Goal: Book appointment/travel/reservation

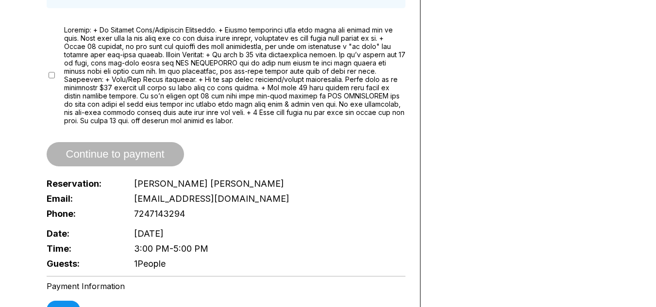
scroll to position [535, 0]
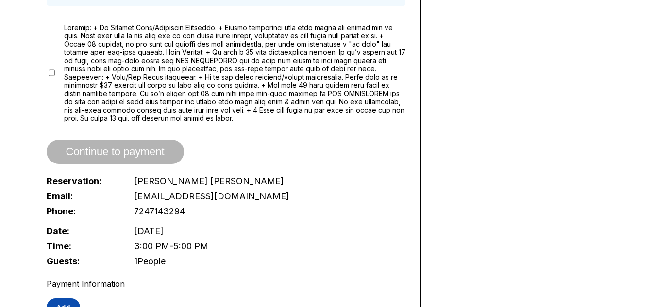
click at [59, 298] on button "Add" at bounding box center [63, 307] width 33 height 18
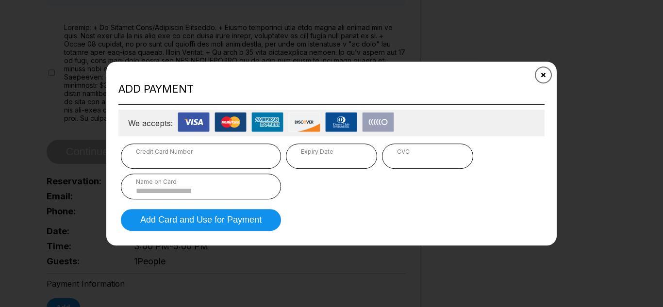
click at [544, 73] on icon "Close" at bounding box center [544, 75] width 8 height 8
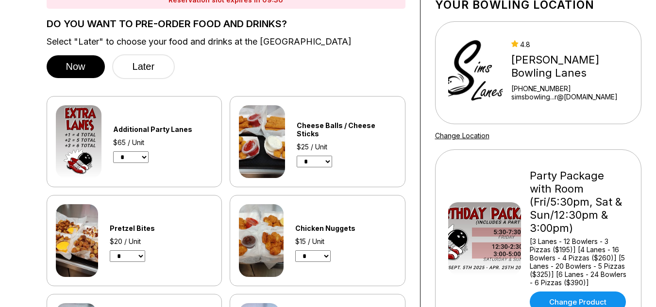
scroll to position [0, 0]
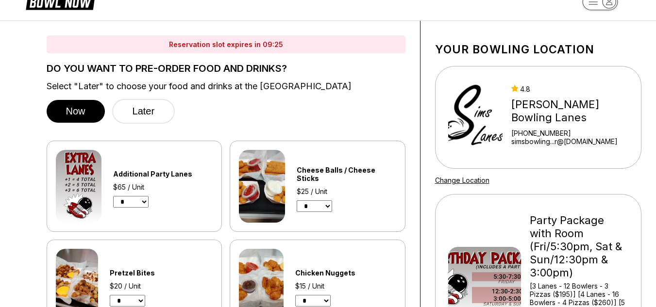
scroll to position [38, 0]
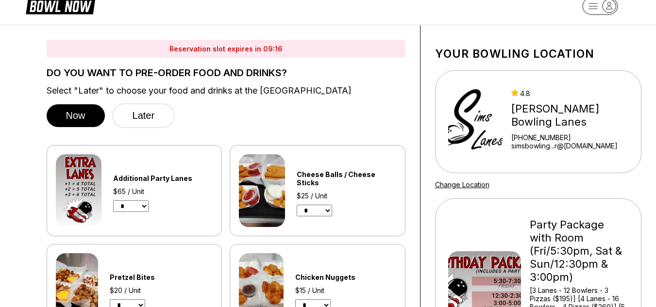
scroll to position [0, 0]
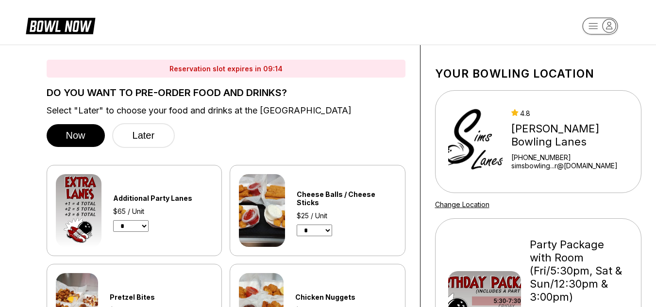
click at [146, 227] on select "* * * *" at bounding box center [130, 226] width 35 height 12
select select "*"
click at [113, 220] on select "* * * *" at bounding box center [130, 226] width 35 height 12
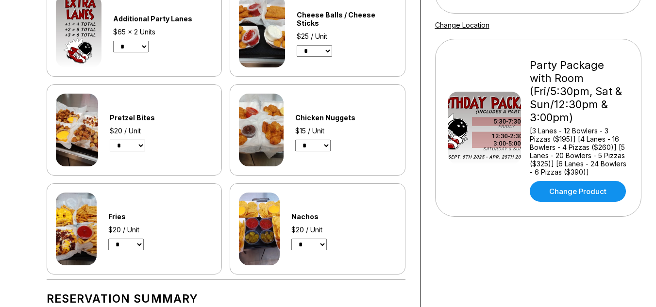
scroll to position [184, 0]
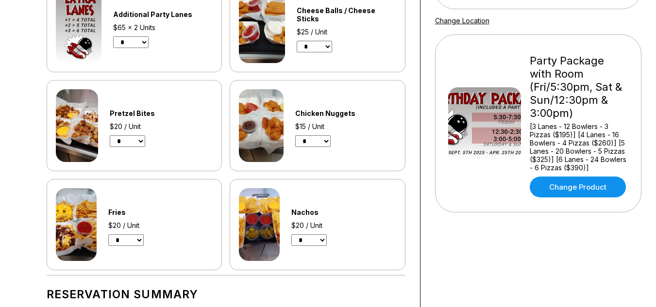
click at [144, 139] on select "* * * *" at bounding box center [127, 141] width 35 height 12
select select "*"
click at [110, 135] on select "* * * *" at bounding box center [127, 141] width 35 height 12
click at [324, 143] on select "* * * *" at bounding box center [312, 141] width 35 height 12
select select "*"
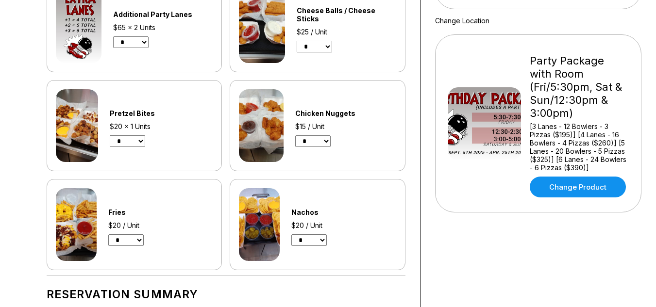
click at [295, 135] on select "* * * *" at bounding box center [312, 141] width 35 height 12
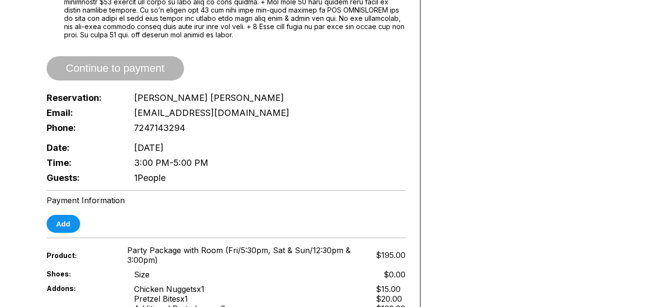
scroll to position [621, 0]
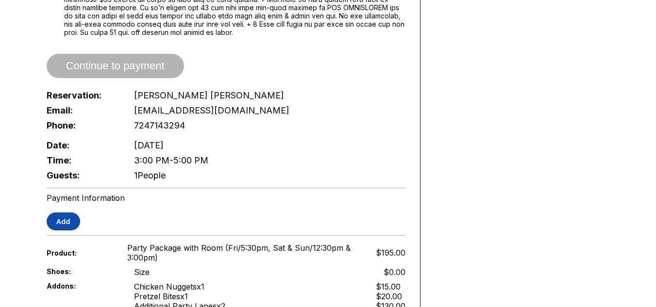
click at [72, 213] on button "Add" at bounding box center [63, 222] width 33 height 18
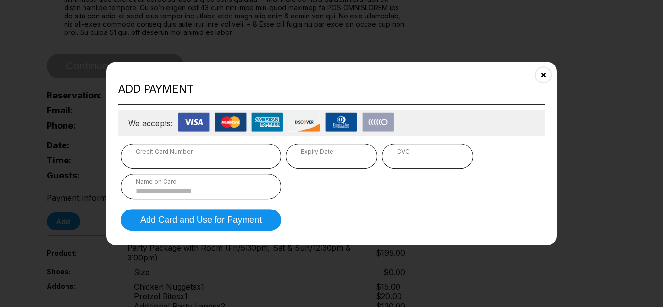
click at [228, 183] on div "Name on Card" at bounding box center [201, 181] width 130 height 7
click at [179, 196] on div "Name on Card" at bounding box center [201, 187] width 160 height 26
click at [168, 187] on input at bounding box center [201, 191] width 130 height 8
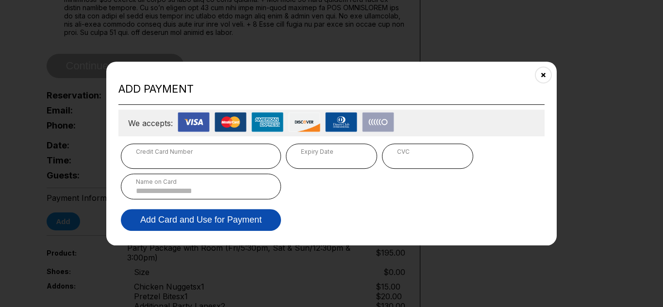
type input "**********"
type input "*"
click at [220, 224] on button "Add Card and Use for Payment" at bounding box center [201, 220] width 160 height 22
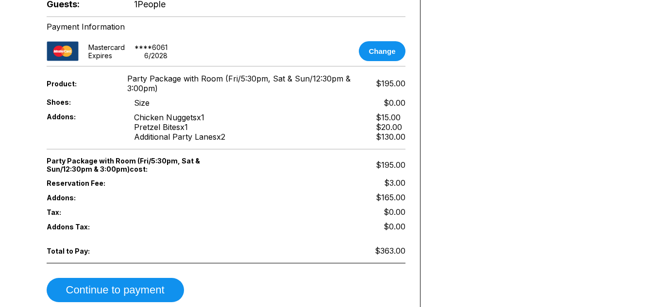
scroll to position [810, 0]
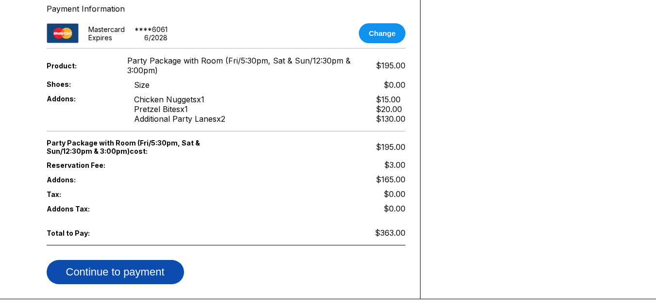
click at [92, 265] on button "Continue to payment" at bounding box center [115, 272] width 137 height 24
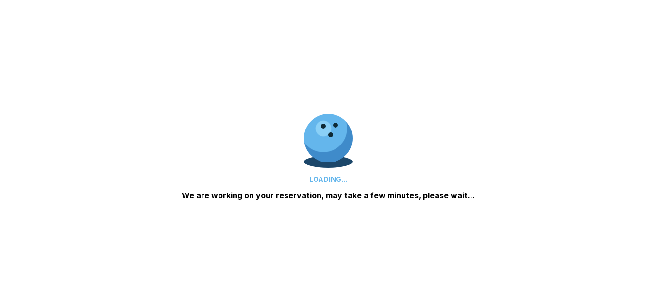
scroll to position [0, 0]
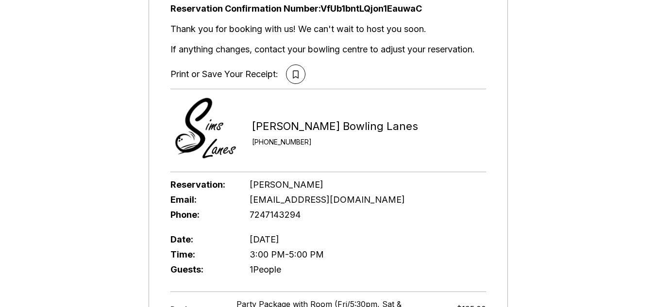
scroll to position [85, 0]
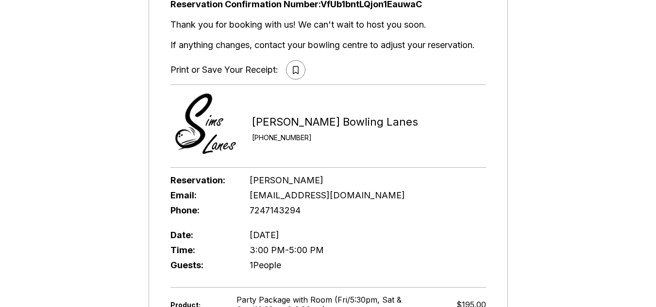
click at [301, 71] on button at bounding box center [295, 69] width 19 height 19
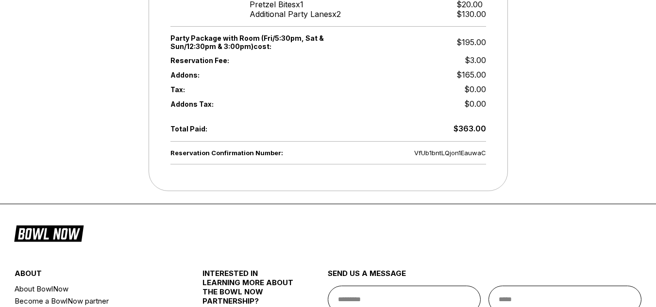
scroll to position [310, 0]
